Goal: Information Seeking & Learning: Compare options

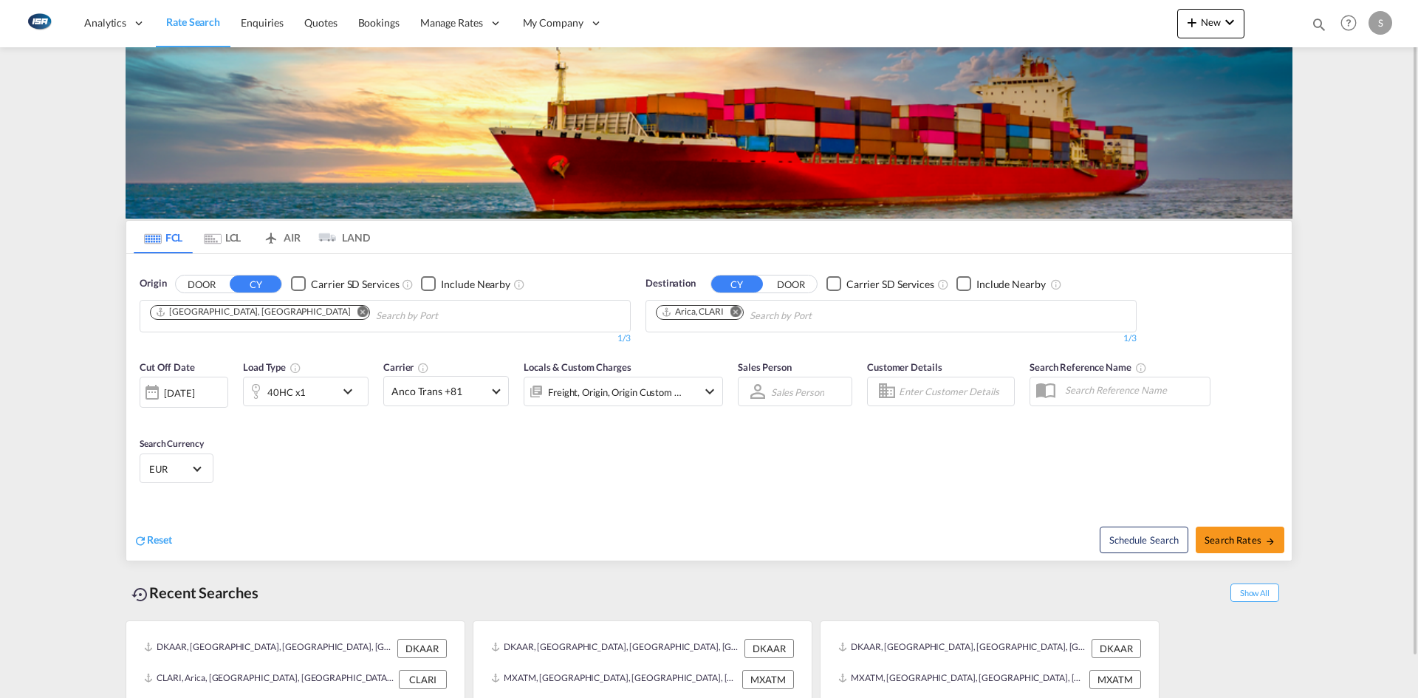
click at [736, 312] on md-icon "Remove" at bounding box center [735, 311] width 11 height 11
type input "jeddah"
click at [721, 343] on div "Jeddah [GEOGRAPHIC_DATA] SAJED" at bounding box center [770, 350] width 281 height 44
click at [201, 467] on span "Select Currency: € EUREuro" at bounding box center [197, 467] width 8 height 8
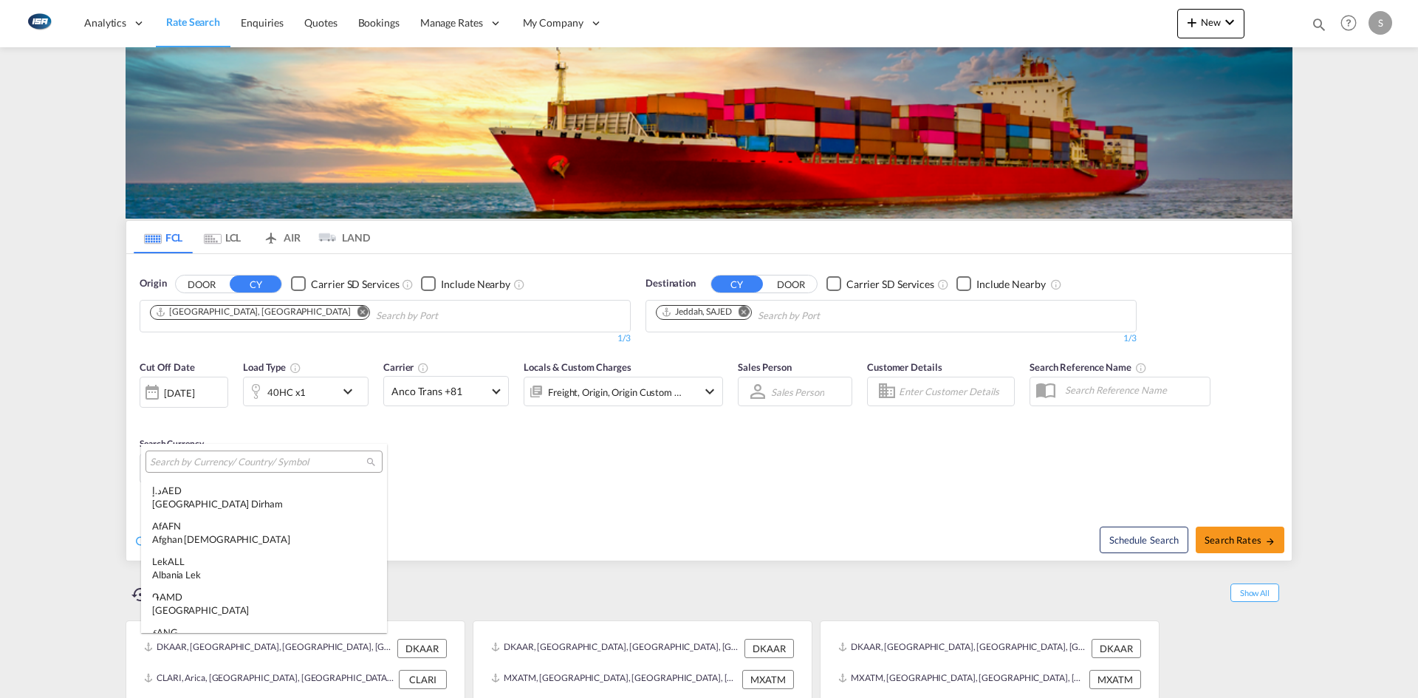
scroll to position [1483, 0]
click at [222, 464] on input "search" at bounding box center [258, 462] width 216 height 13
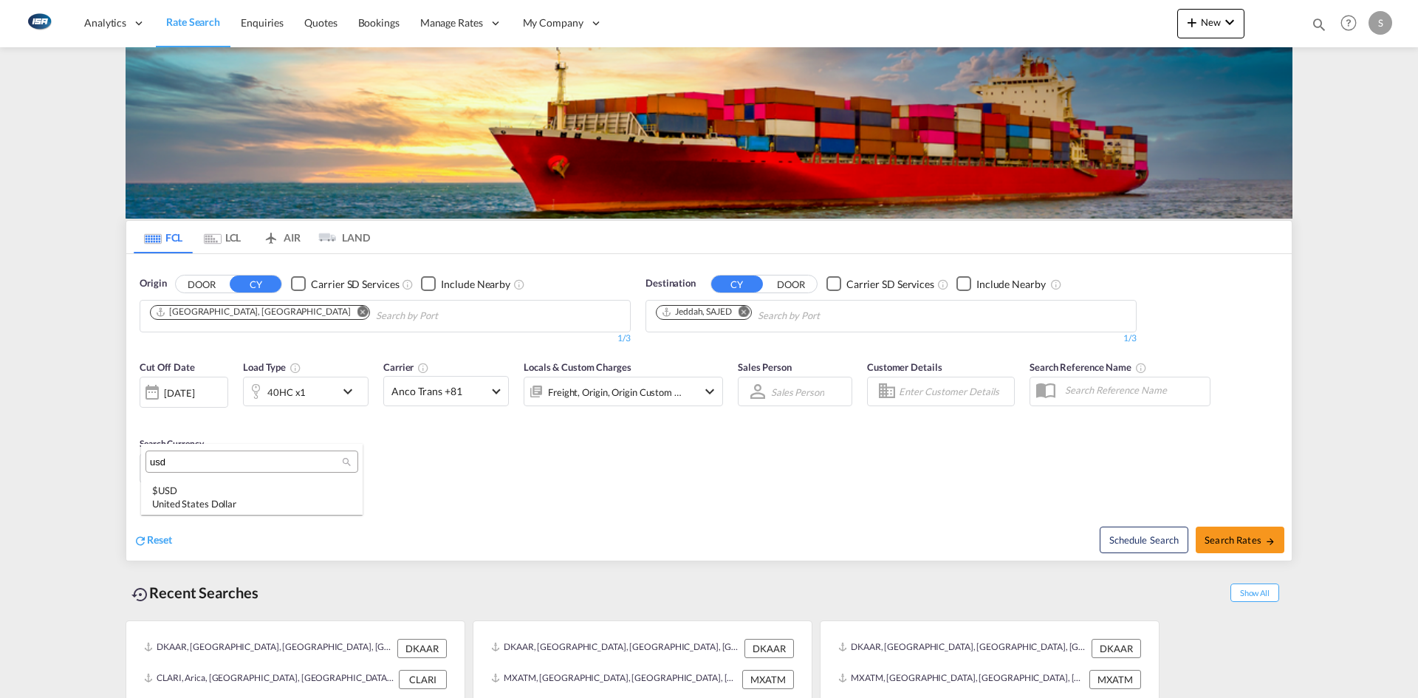
scroll to position [0, 0]
type input "usd"
click at [220, 485] on div "$ USD United States Dollar" at bounding box center [251, 497] width 199 height 27
click at [1255, 538] on span "Search Rates" at bounding box center [1239, 540] width 71 height 12
type input "DKAAR to SAJED / [DATE]"
